Goal: Task Accomplishment & Management: Complete application form

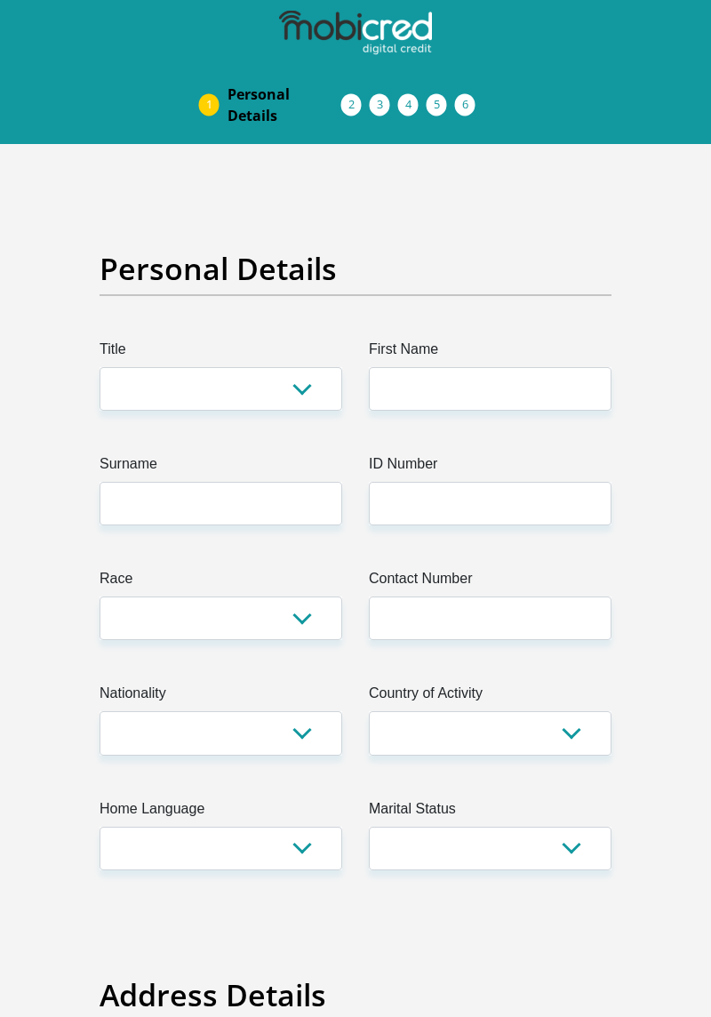
click at [491, 753] on select "[GEOGRAPHIC_DATA] [GEOGRAPHIC_DATA] [GEOGRAPHIC_DATA] [GEOGRAPHIC_DATA] [GEOGRA…" at bounding box center [490, 733] width 243 height 44
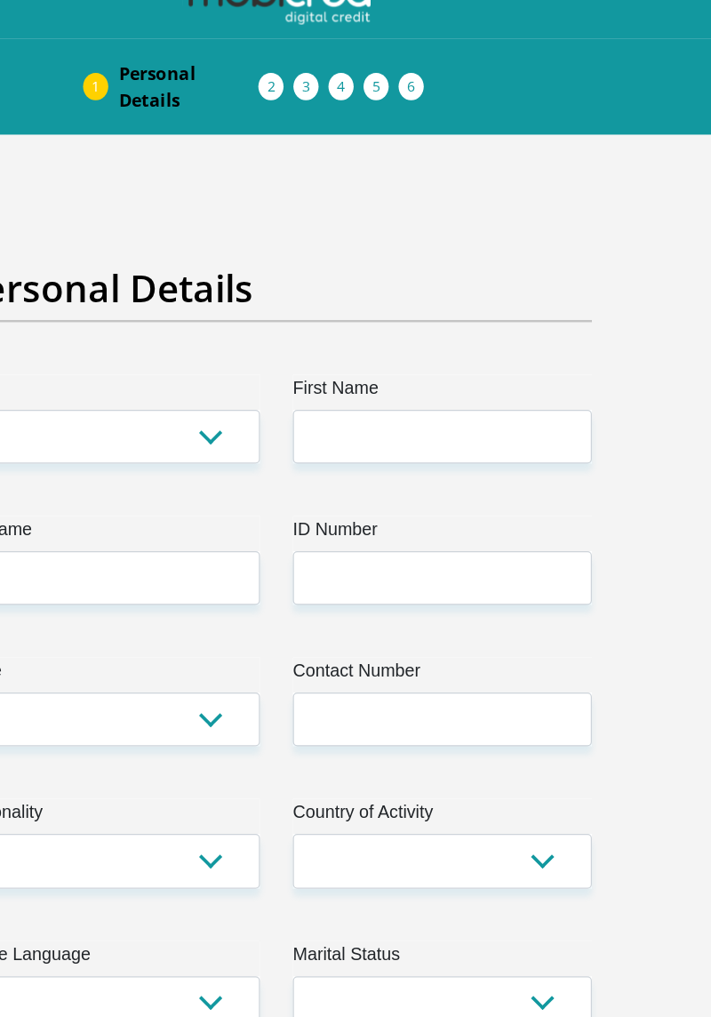
click at [567, 806] on label "Marital Status" at bounding box center [490, 812] width 243 height 28
click at [567, 826] on select "Married ANC Single Divorced Widowed Married COP or Customary Law" at bounding box center [490, 848] width 243 height 44
